Goal: Information Seeking & Learning: Learn about a topic

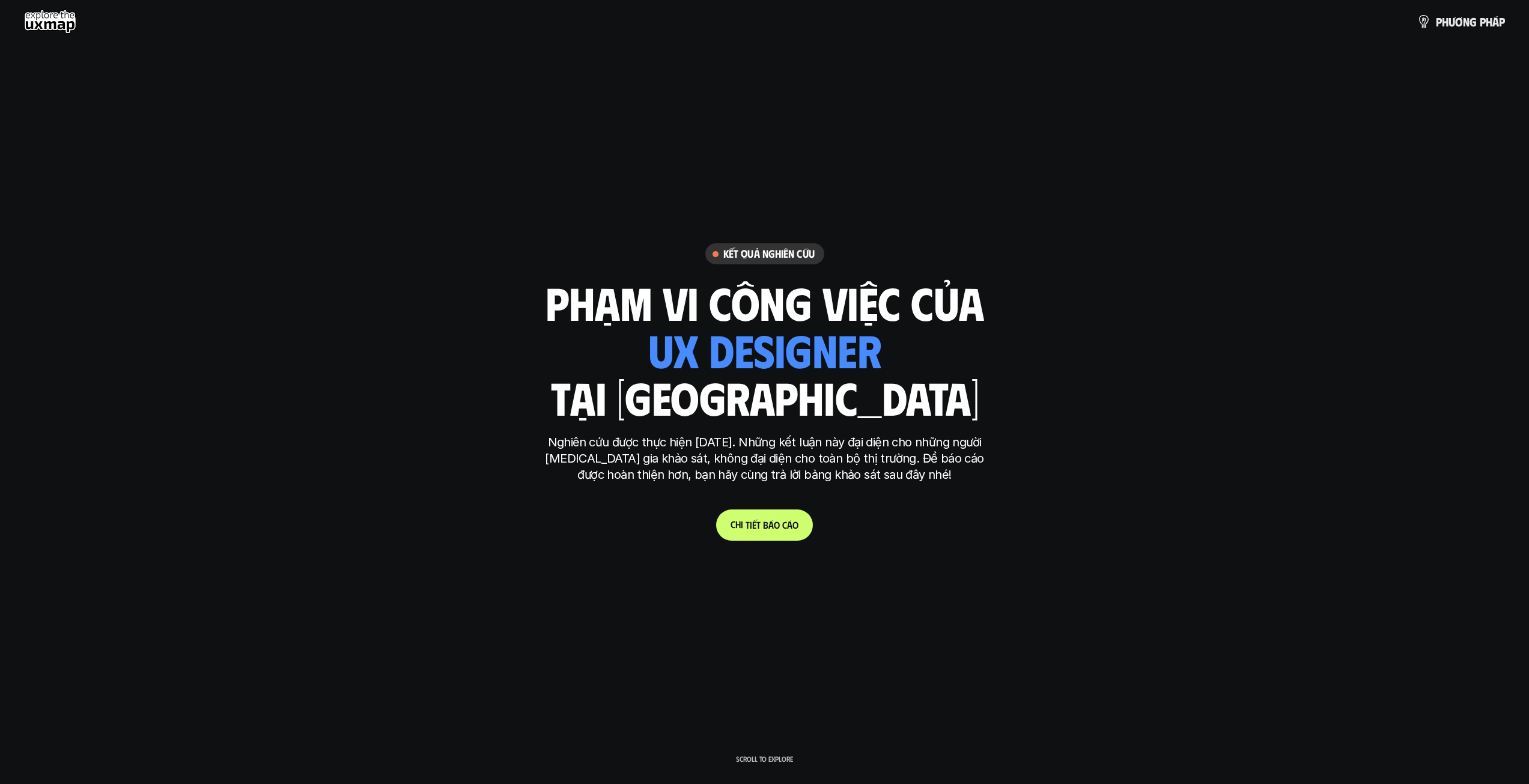
click at [773, 516] on link "C h i t i ế t b á o c á o" at bounding box center [764, 524] width 97 height 31
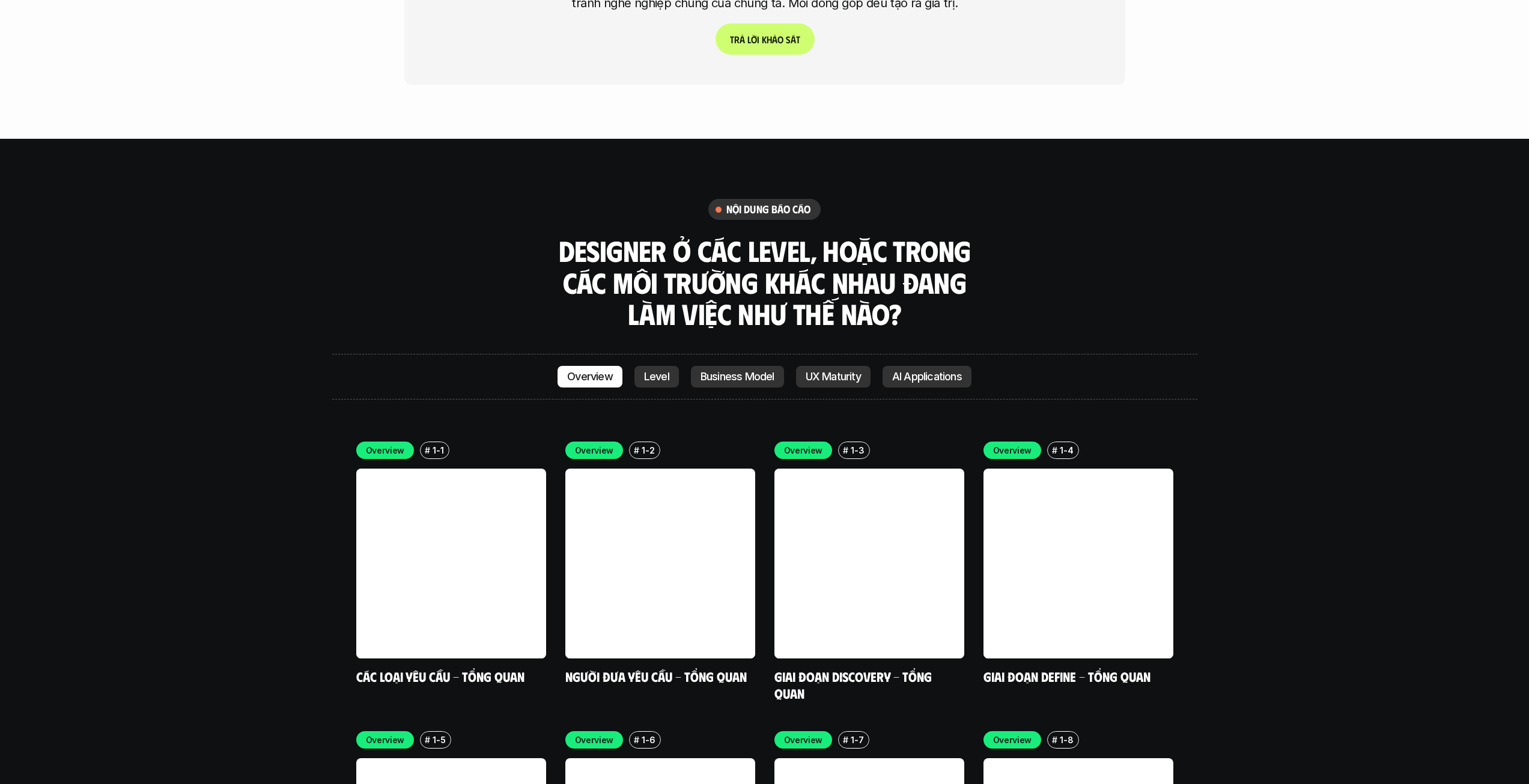
scroll to position [3434, 0]
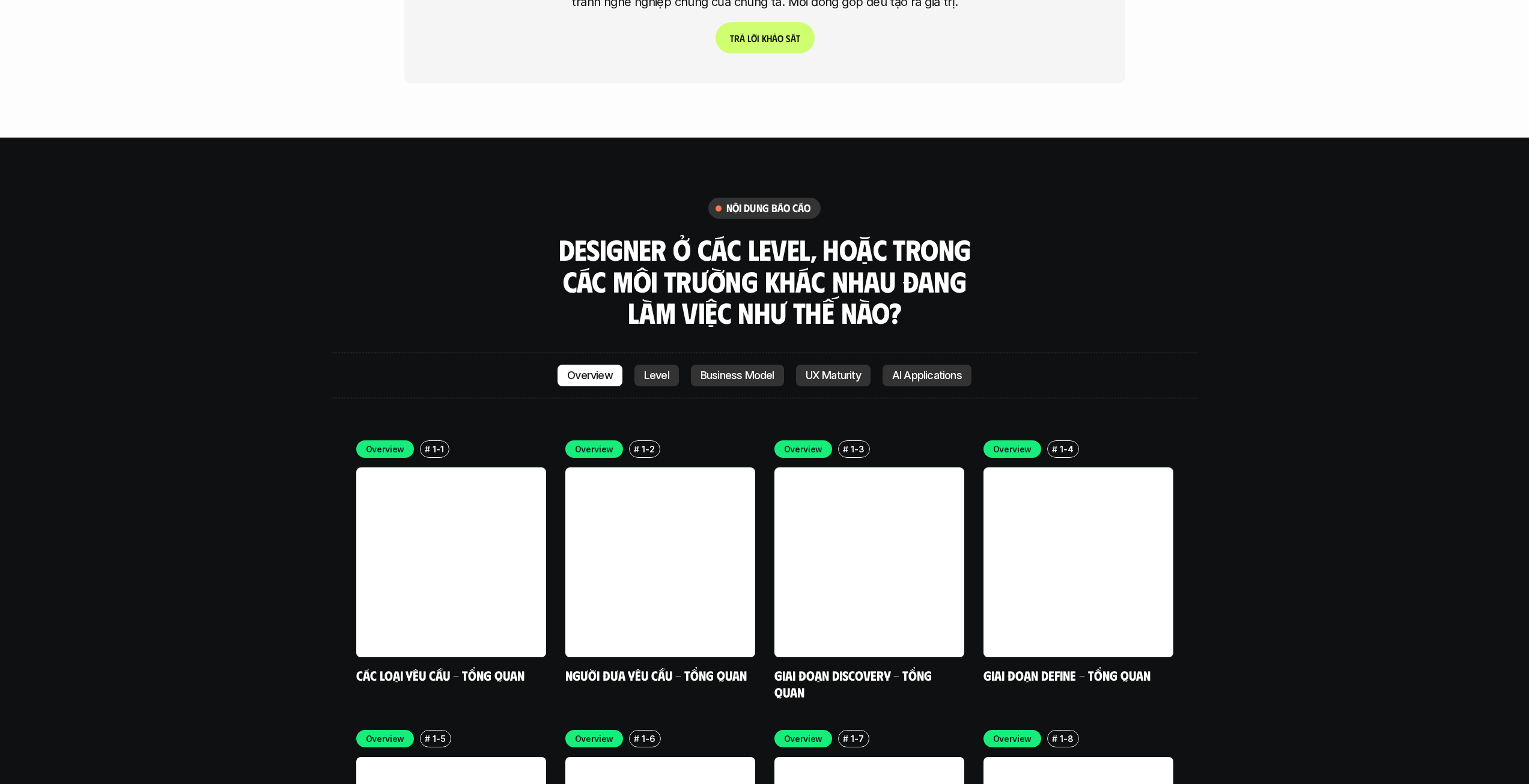
click at [851, 369] on p "UX Maturity" at bounding box center [833, 375] width 55 height 12
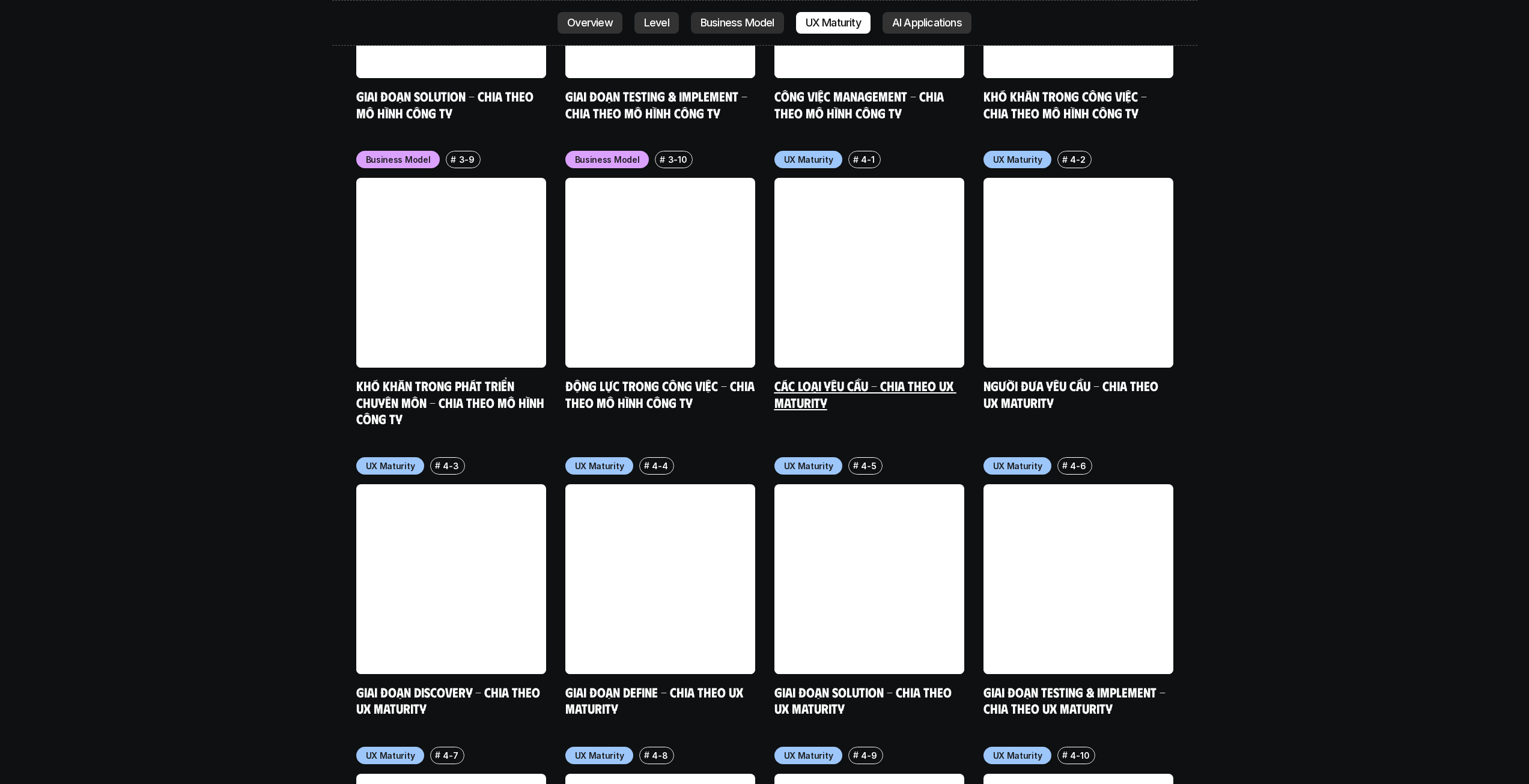
scroll to position [5774, 0]
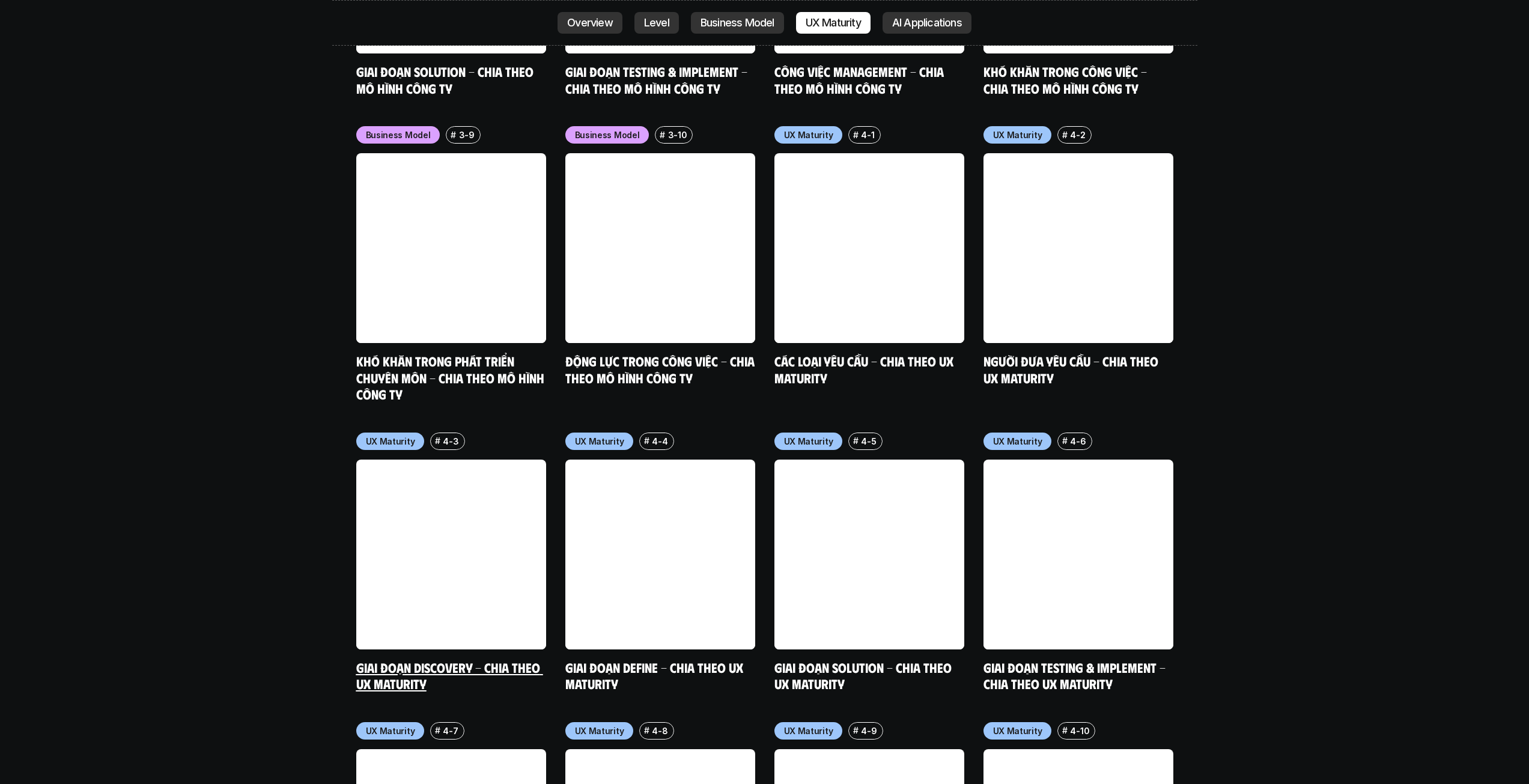
click at [402, 659] on link "Giai đoạn Discovery - Chia theo UX Maturity" at bounding box center [449, 675] width 187 height 33
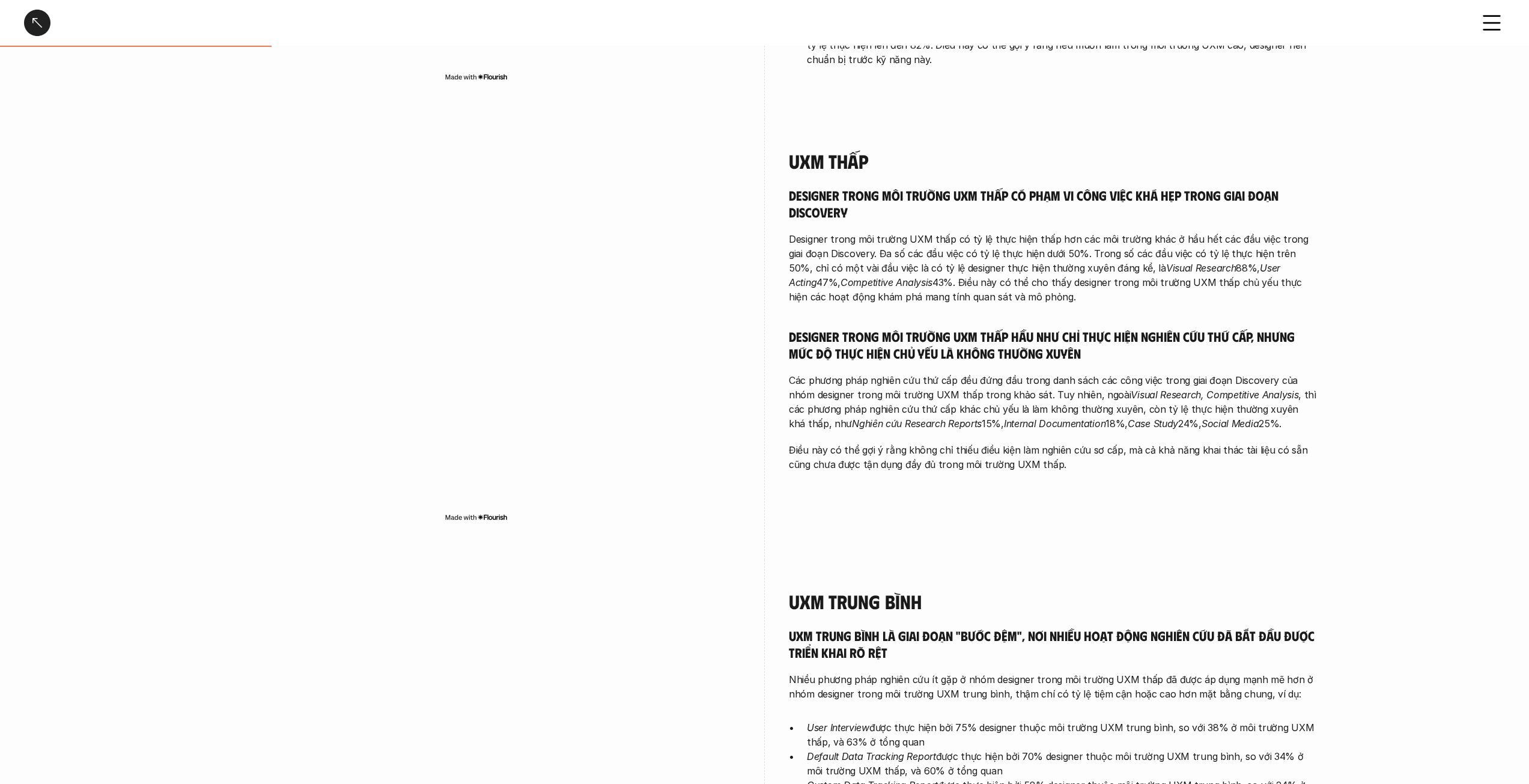
scroll to position [541, 0]
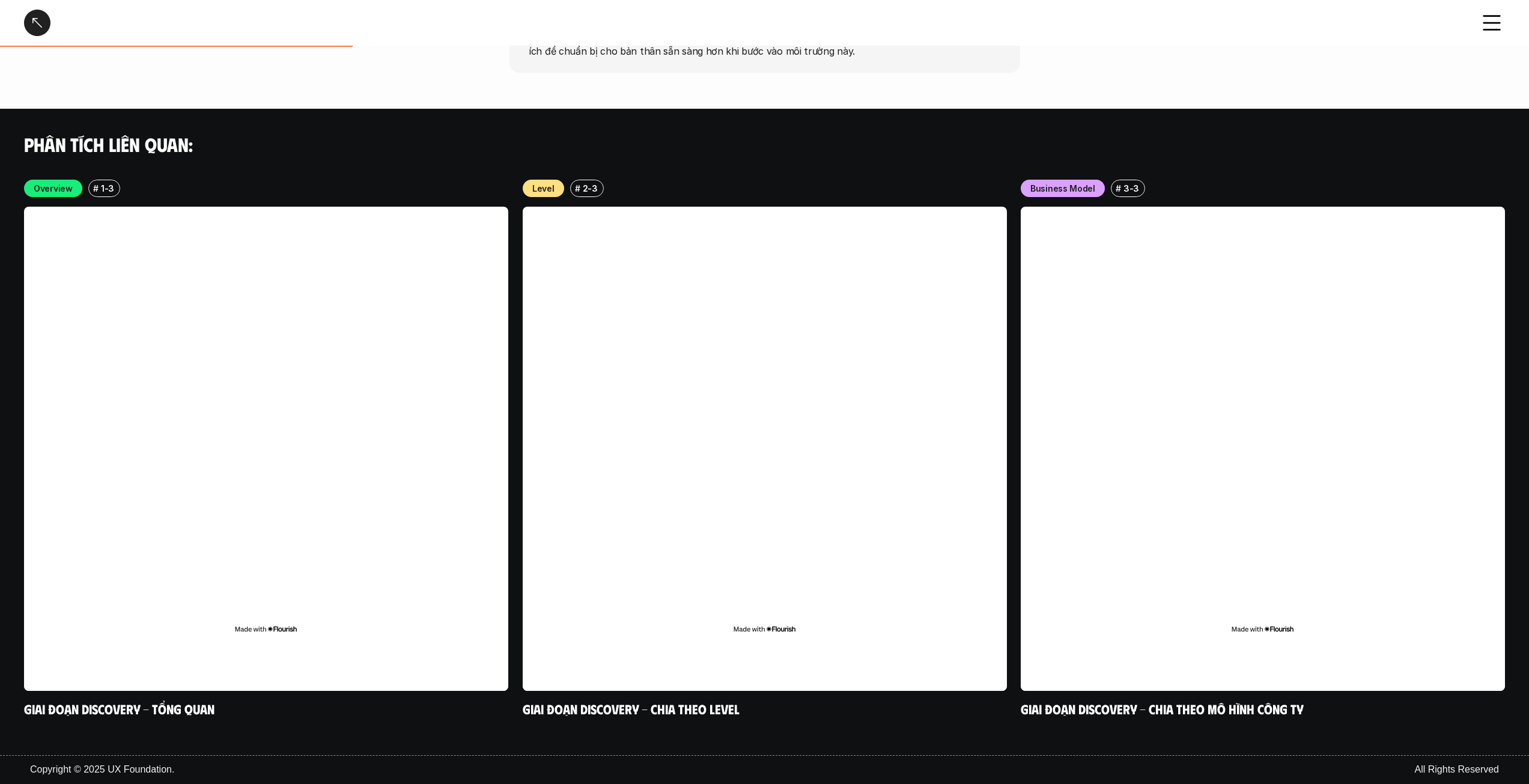
scroll to position [5774, 0]
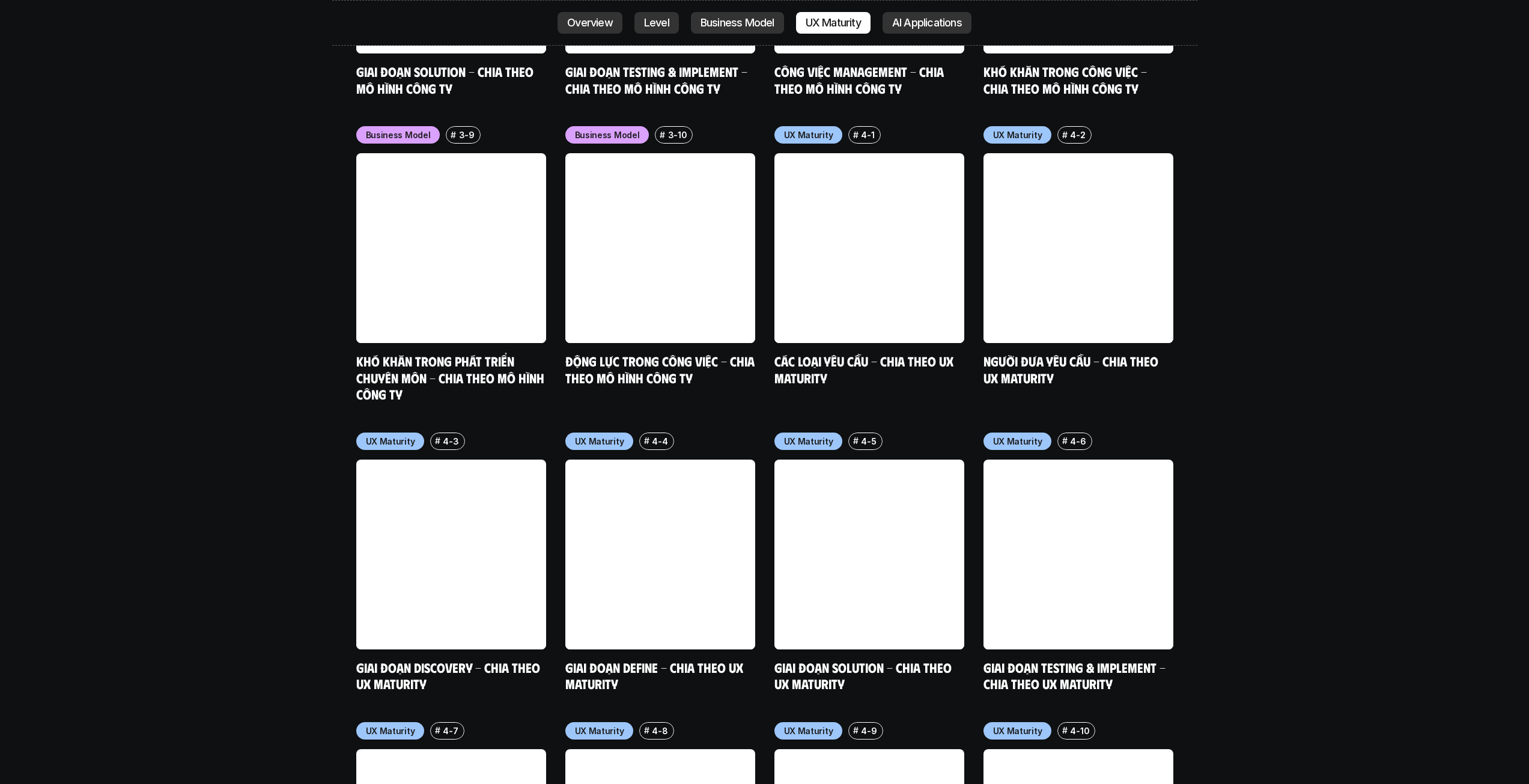
click at [934, 24] on p "AI Applications" at bounding box center [927, 23] width 70 height 12
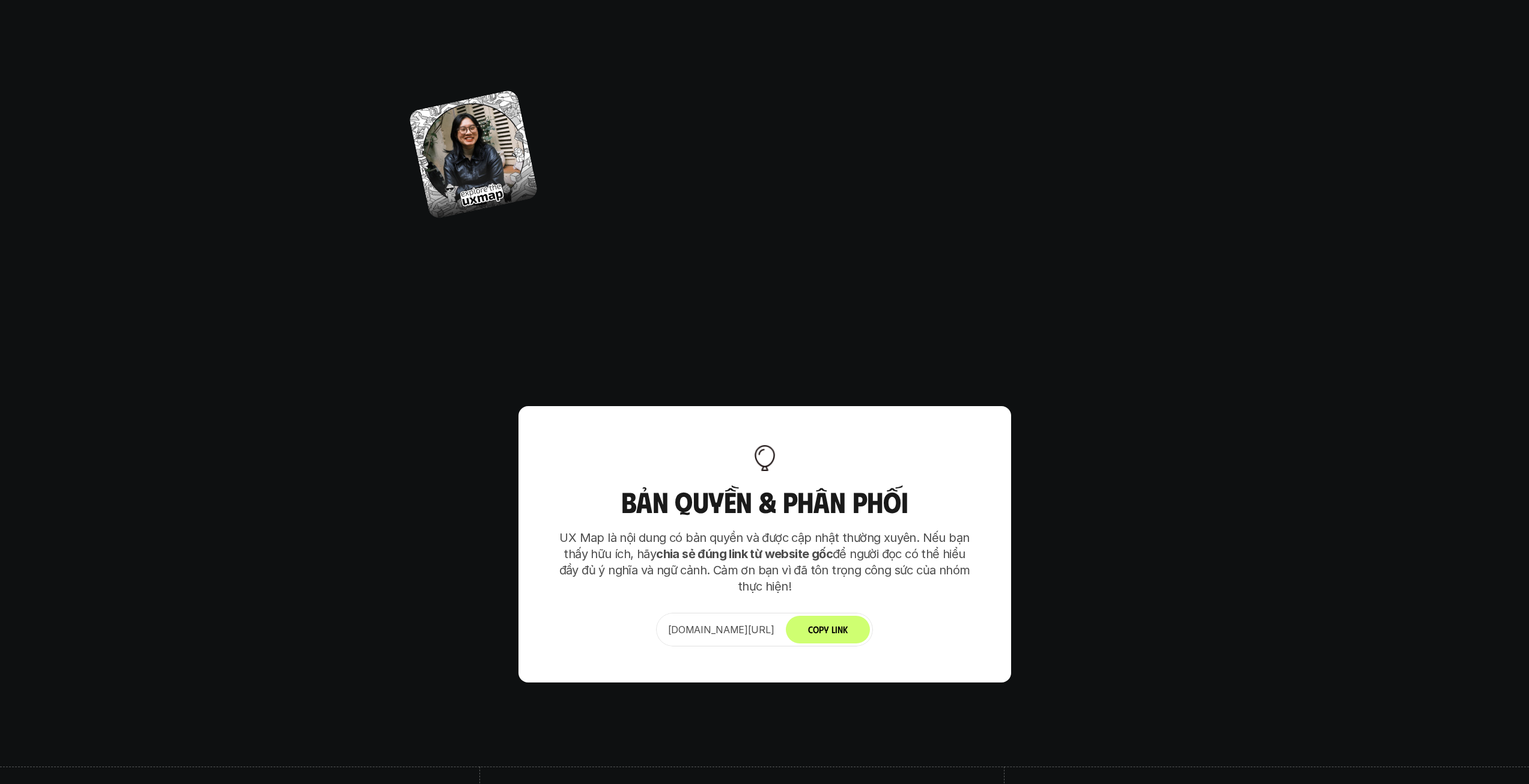
scroll to position [7362, 0]
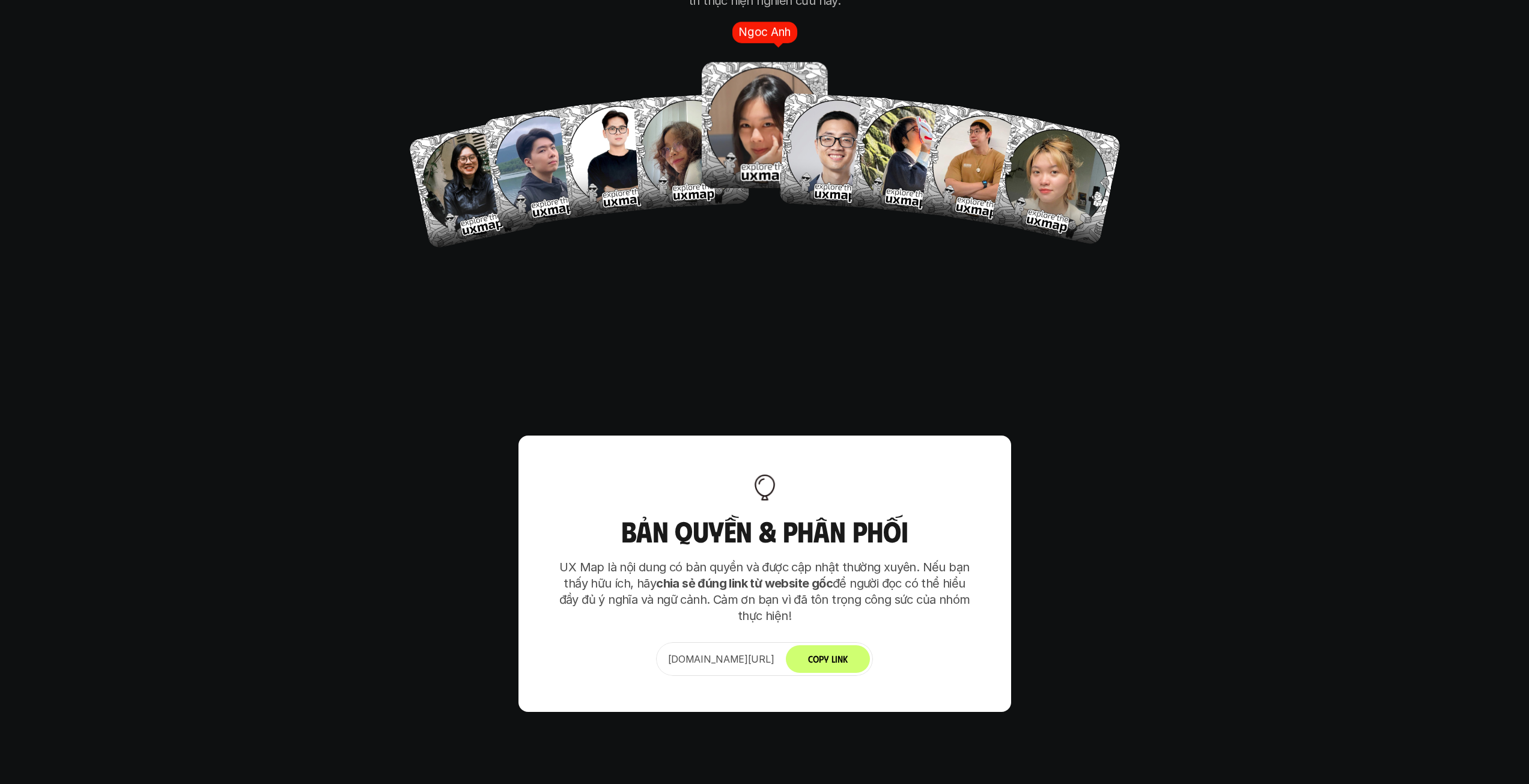
click at [743, 84] on img at bounding box center [765, 125] width 126 height 126
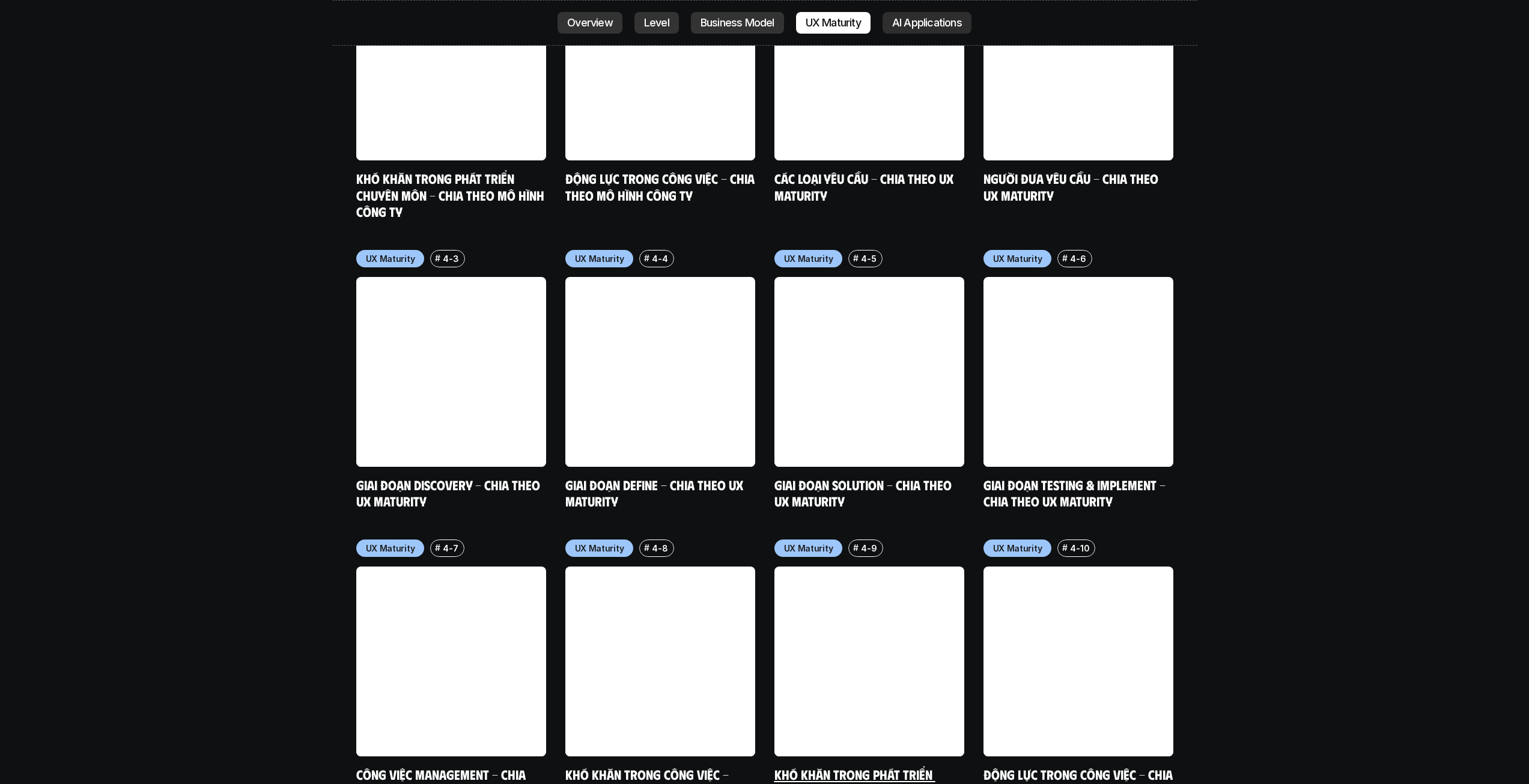
scroll to position [5741, 0]
